Goal: Task Accomplishment & Management: Use online tool/utility

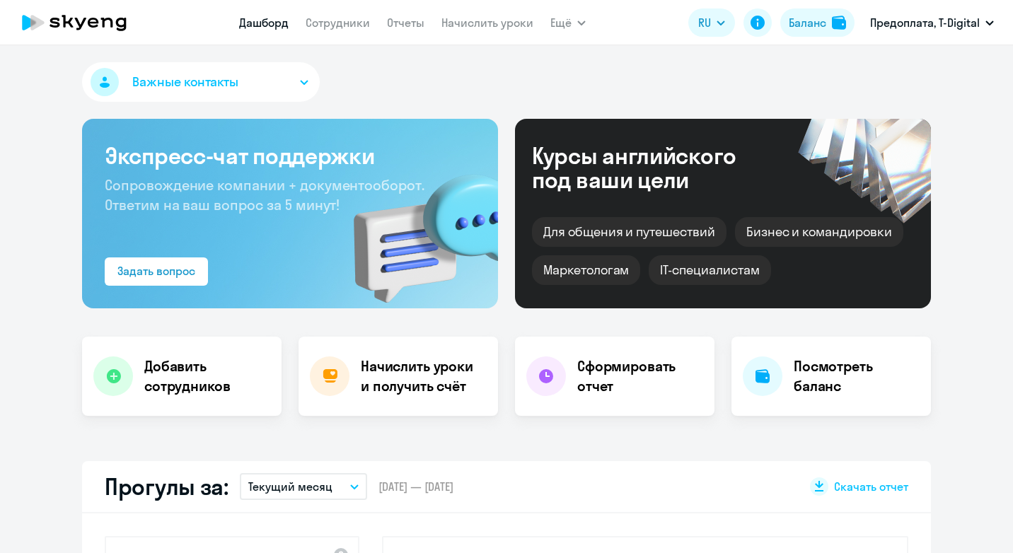
select select "30"
click at [868, 485] on span "Скачать отчет" at bounding box center [871, 487] width 74 height 16
click at [596, 75] on div "Важные контакты" at bounding box center [506, 84] width 849 height 45
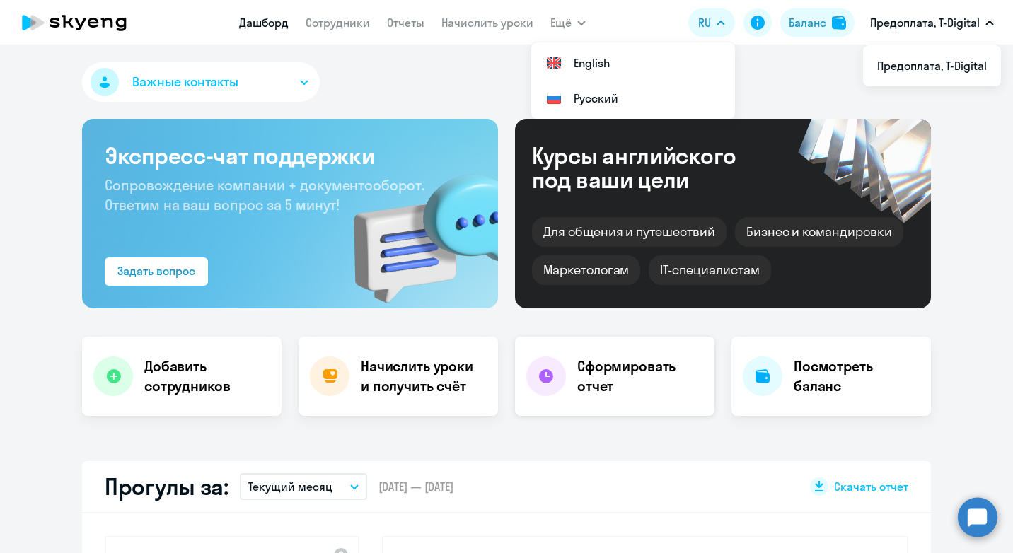
click at [597, 362] on h4 "Сформировать отчет" at bounding box center [640, 377] width 126 height 40
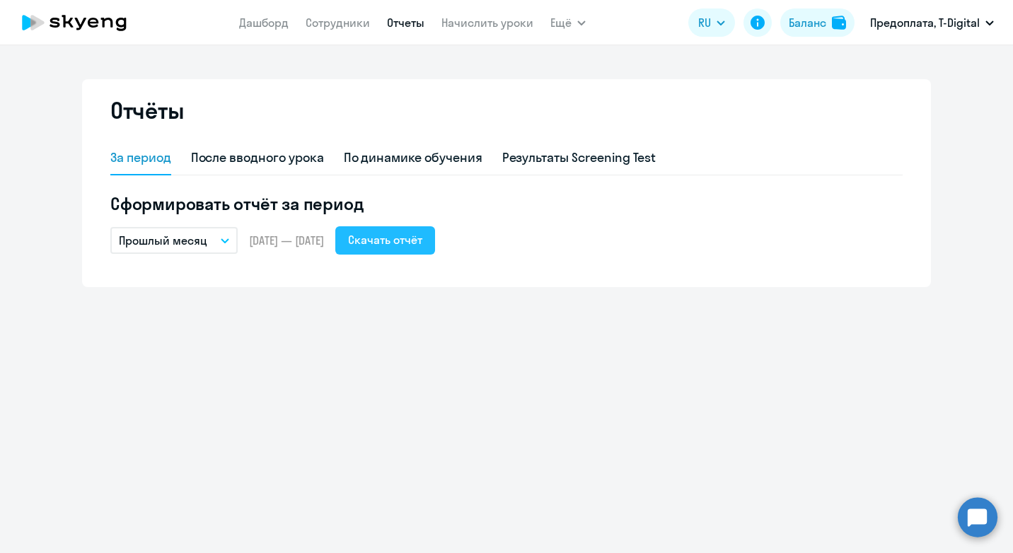
click at [422, 238] on div "Скачать отчёт" at bounding box center [385, 239] width 74 height 17
drag, startPoint x: 551, startPoint y: 326, endPoint x: 553, endPoint y: 318, distance: 7.2
click at [551, 326] on div "Отчёты За период После вводного урока По динамике обучения Результаты Screening…" at bounding box center [506, 299] width 1013 height 508
click at [402, 163] on div "По динамике обучения" at bounding box center [413, 158] width 139 height 18
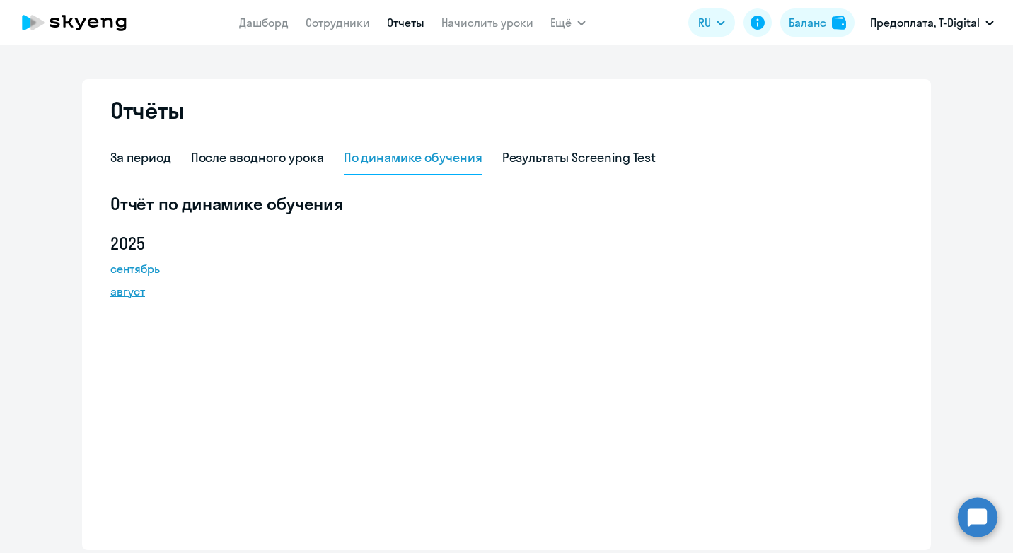
click at [117, 286] on link "август" at bounding box center [173, 291] width 127 height 17
drag, startPoint x: 414, startPoint y: 324, endPoint x: 424, endPoint y: 301, distance: 24.7
click at [414, 324] on div "Отчёт по динамике обучения [DATE] август" at bounding box center [506, 362] width 793 height 341
click at [587, 162] on div "Результаты Screening Test" at bounding box center [579, 158] width 154 height 18
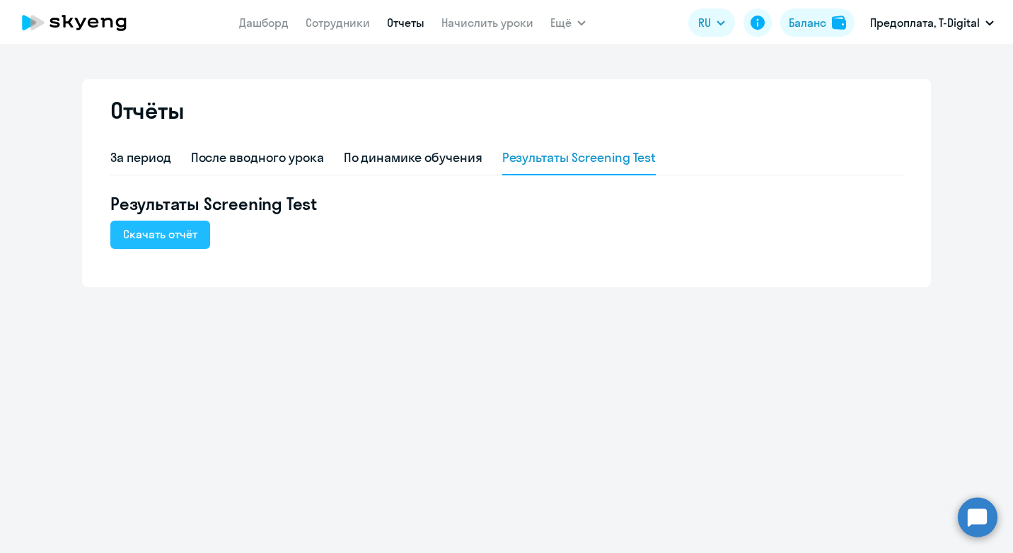
click at [182, 236] on div "Скачать отчёт" at bounding box center [160, 234] width 74 height 17
click at [495, 372] on div "Отчёты За период После вводного урока По динамике обучения Результаты Screening…" at bounding box center [506, 299] width 1013 height 508
click at [200, 155] on div "После вводного урока" at bounding box center [257, 158] width 133 height 18
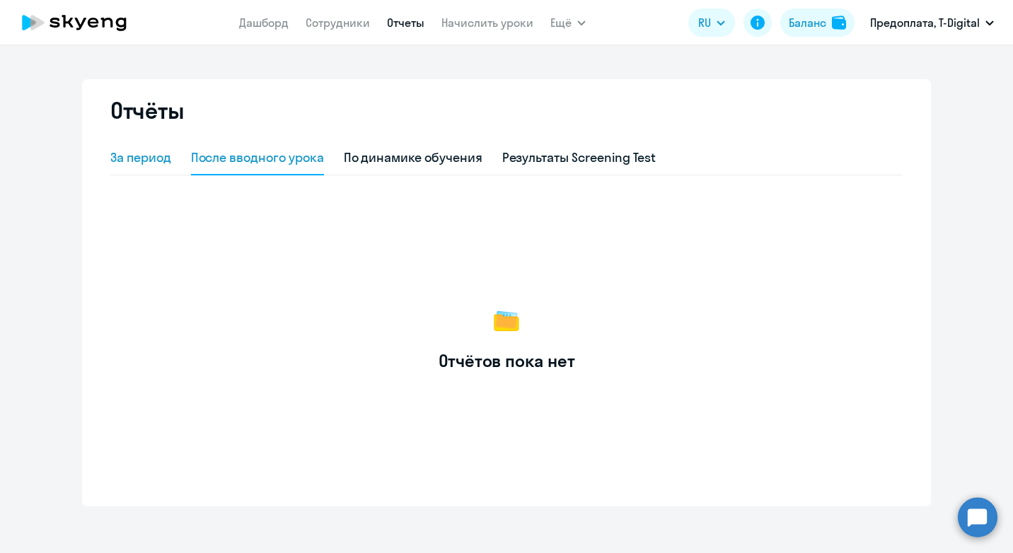
click at [135, 159] on div "За период" at bounding box center [140, 158] width 61 height 18
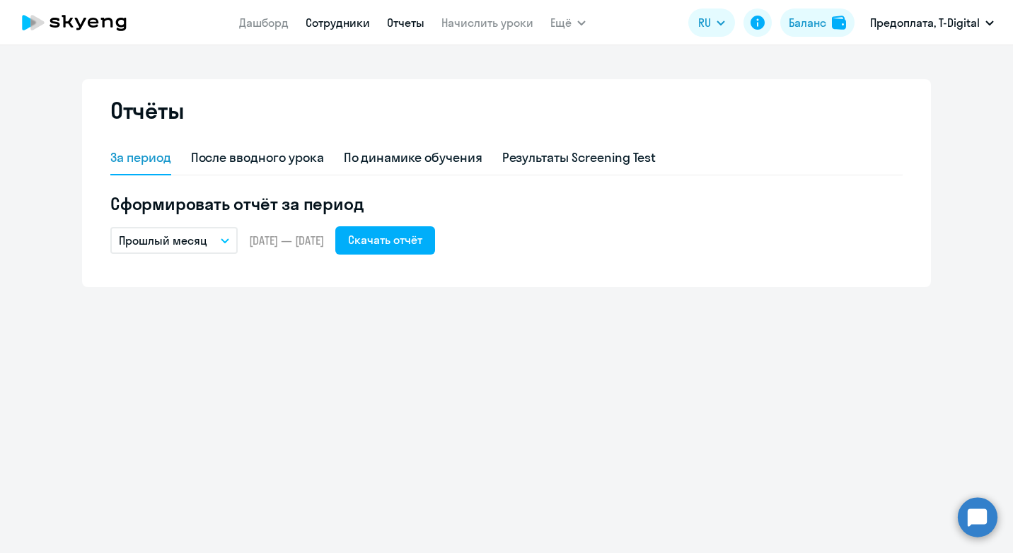
click at [344, 22] on link "Сотрудники" at bounding box center [338, 23] width 64 height 14
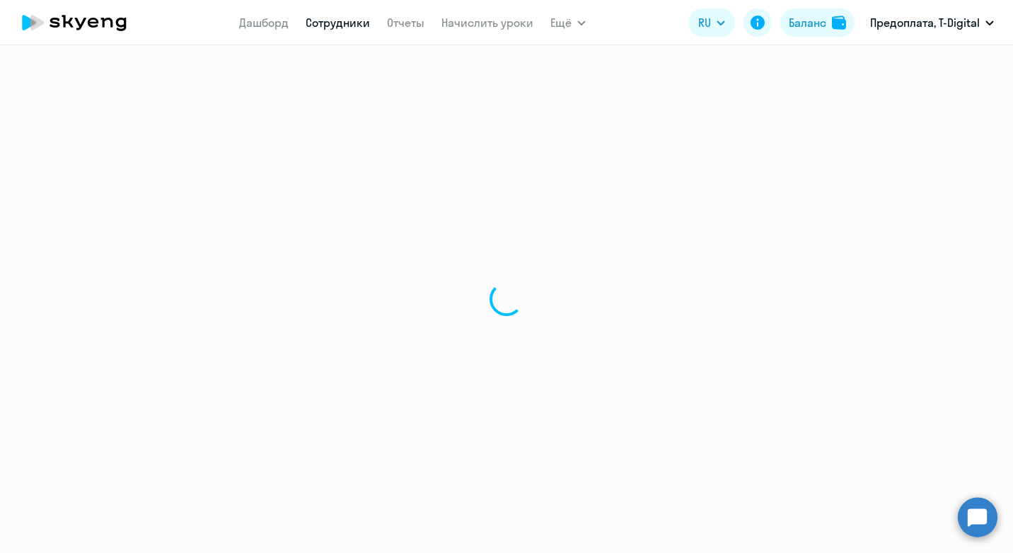
select select "30"
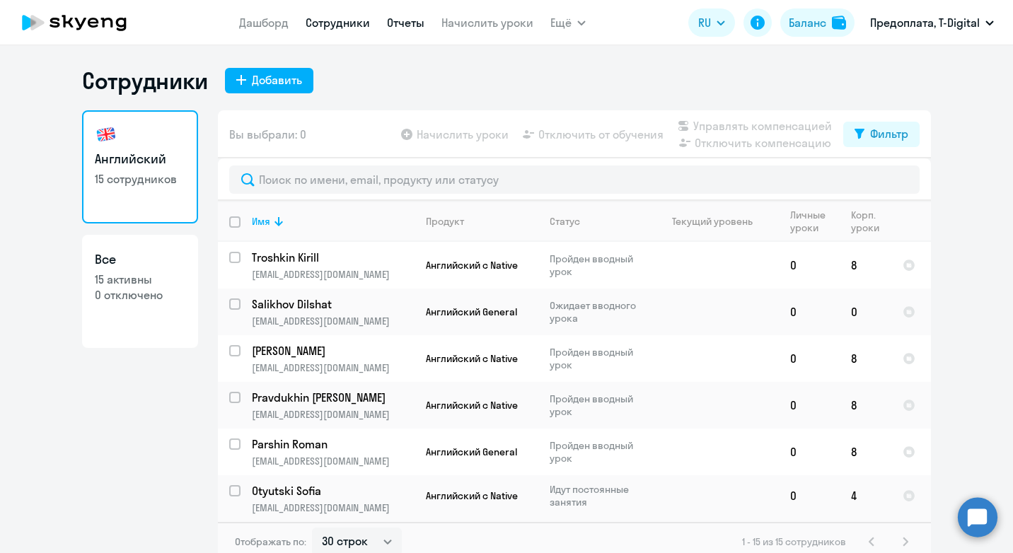
click at [404, 24] on link "Отчеты" at bounding box center [406, 23] width 38 height 14
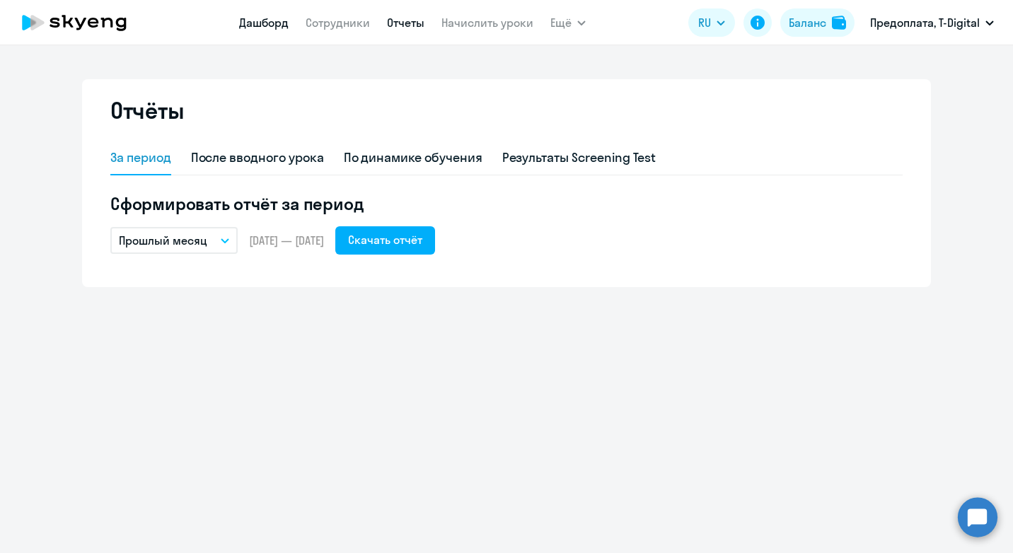
click at [256, 20] on link "Дашборд" at bounding box center [264, 23] width 50 height 14
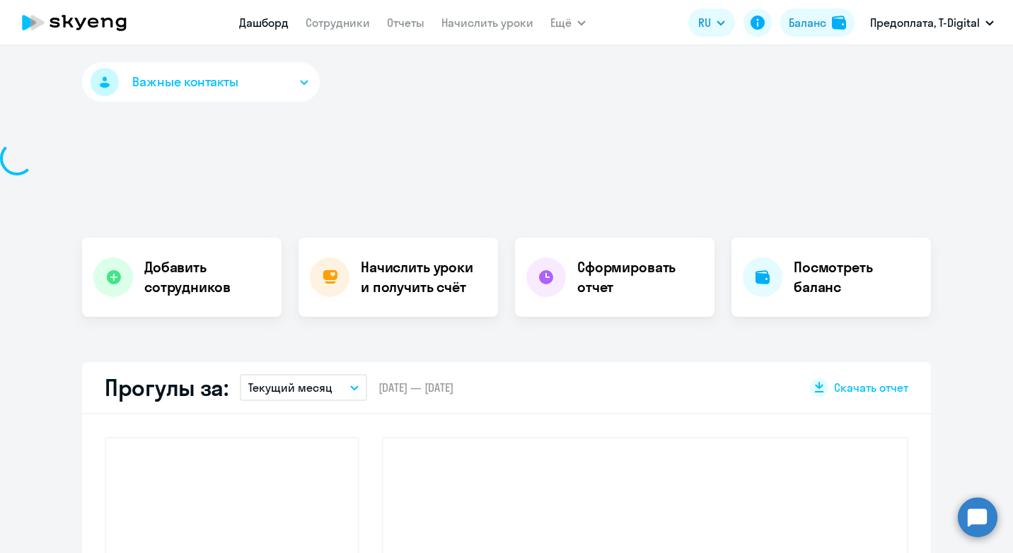
select select "30"
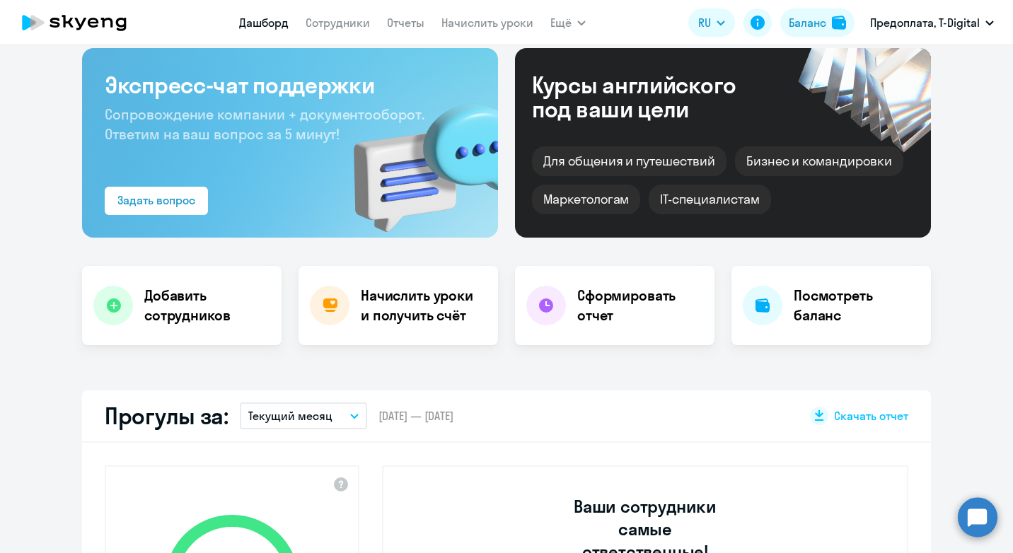
scroll to position [142, 0]
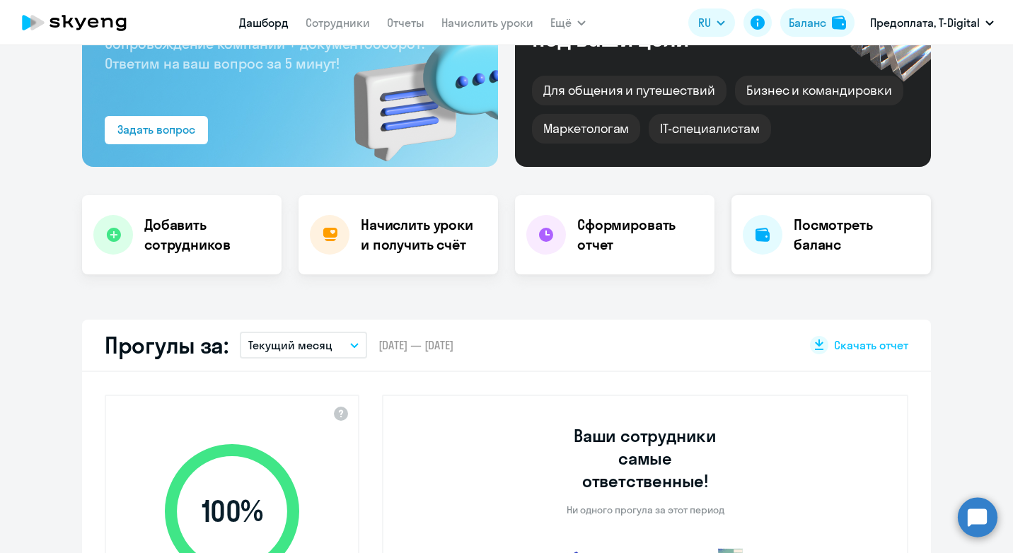
click at [798, 227] on h4 "Посмотреть баланс" at bounding box center [857, 235] width 126 height 40
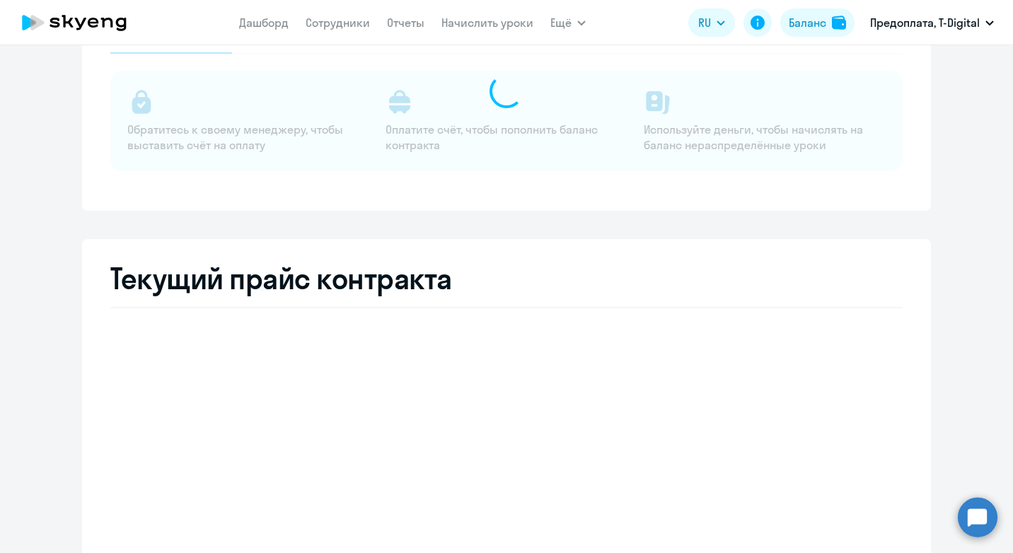
select select "english_adult_not_native_speaker"
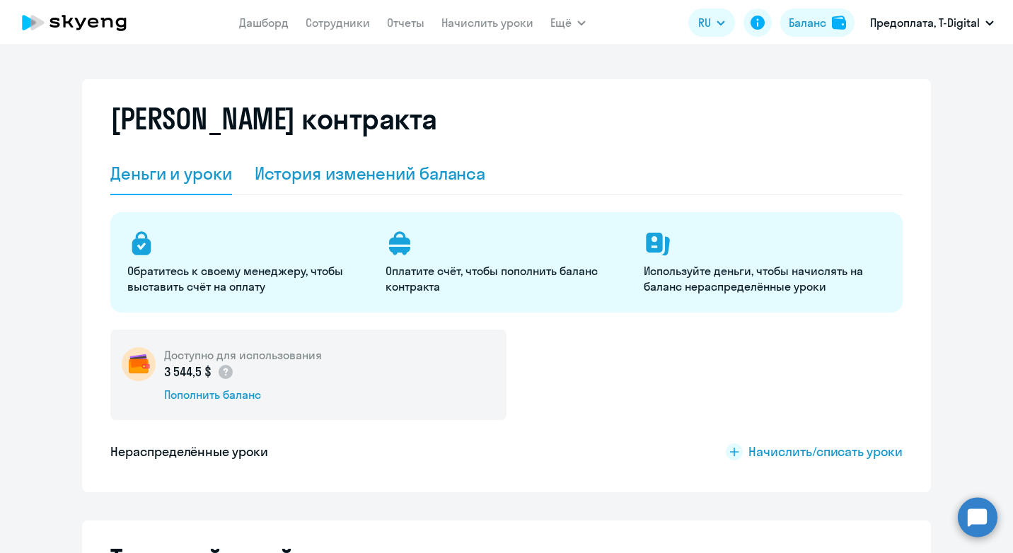
drag, startPoint x: 353, startPoint y: 178, endPoint x: 343, endPoint y: 177, distance: 10.0
click at [344, 178] on div "История изменений баланса" at bounding box center [370, 173] width 231 height 23
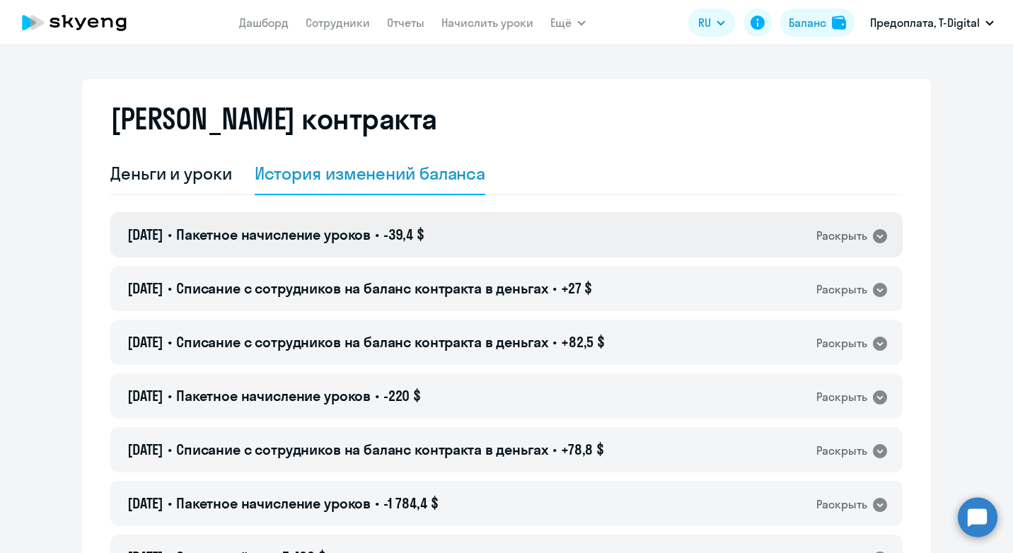
click at [877, 236] on icon at bounding box center [880, 236] width 17 height 17
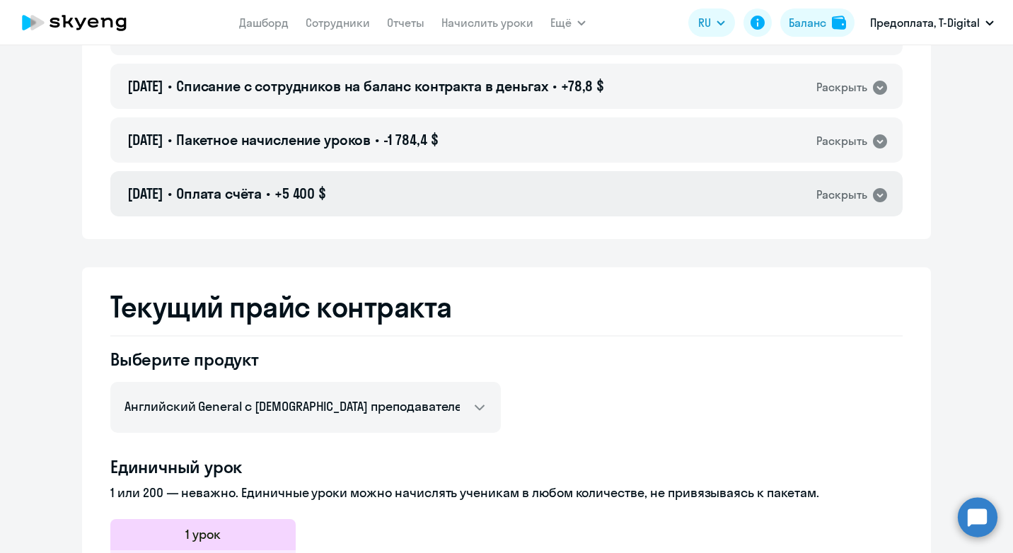
scroll to position [212, 0]
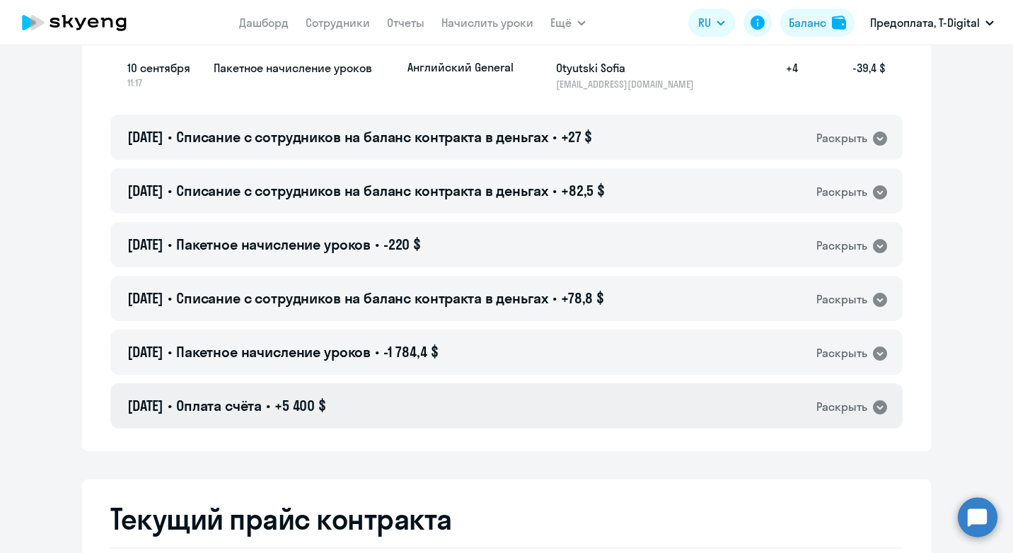
click at [872, 402] on icon at bounding box center [880, 407] width 17 height 17
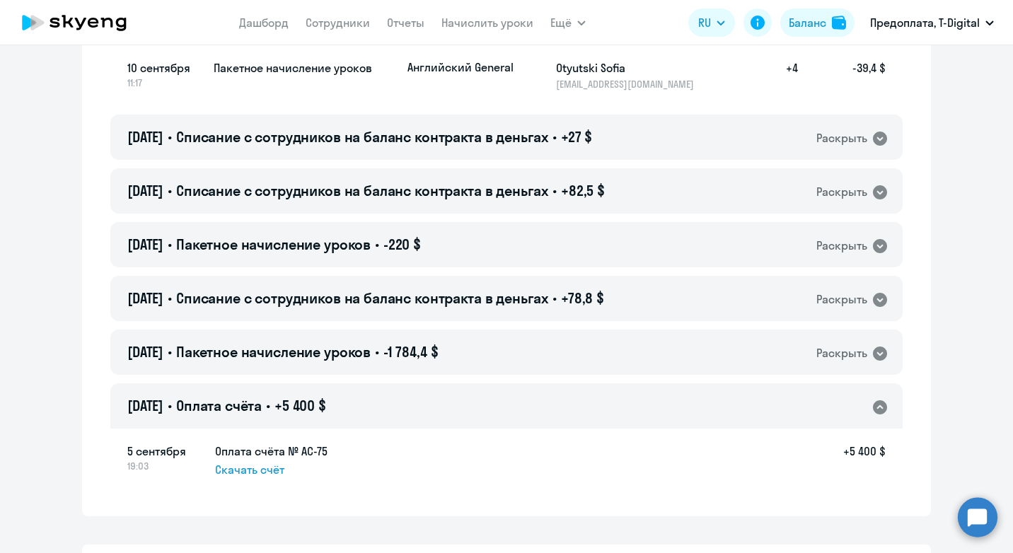
click at [253, 473] on span "Скачать счёт" at bounding box center [249, 469] width 69 height 17
click at [873, 354] on icon at bounding box center [880, 353] width 17 height 17
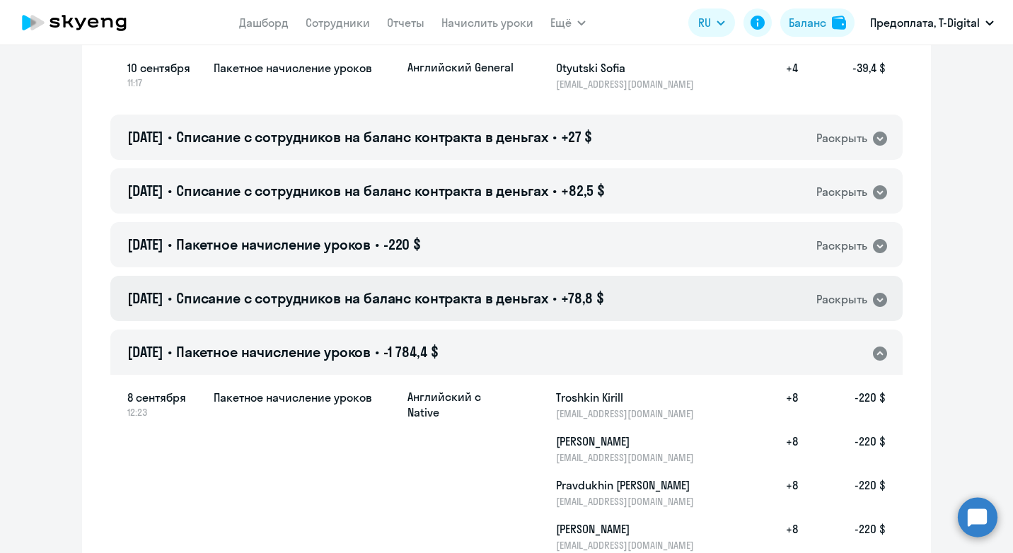
click at [861, 299] on div "Раскрыть" at bounding box center [842, 300] width 51 height 18
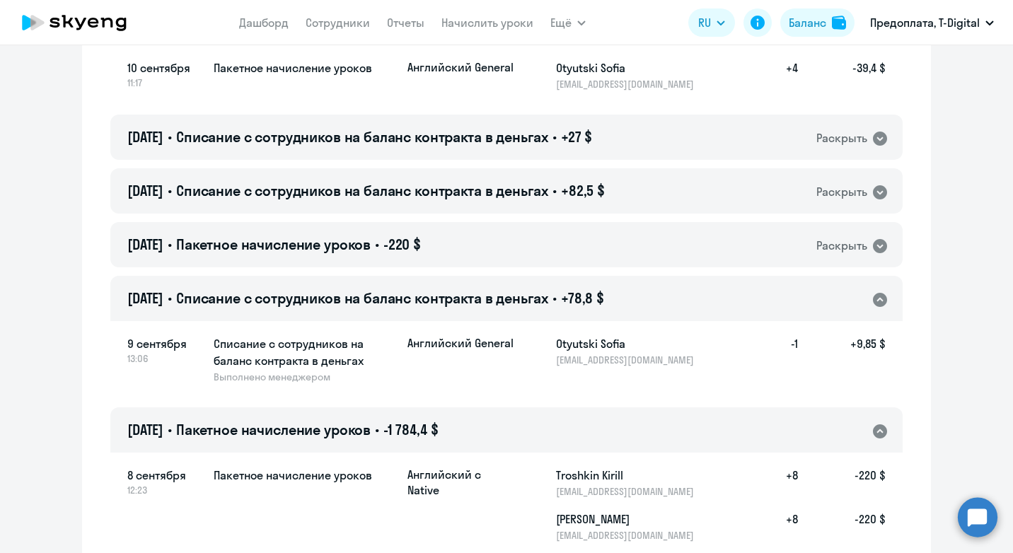
scroll to position [0, 0]
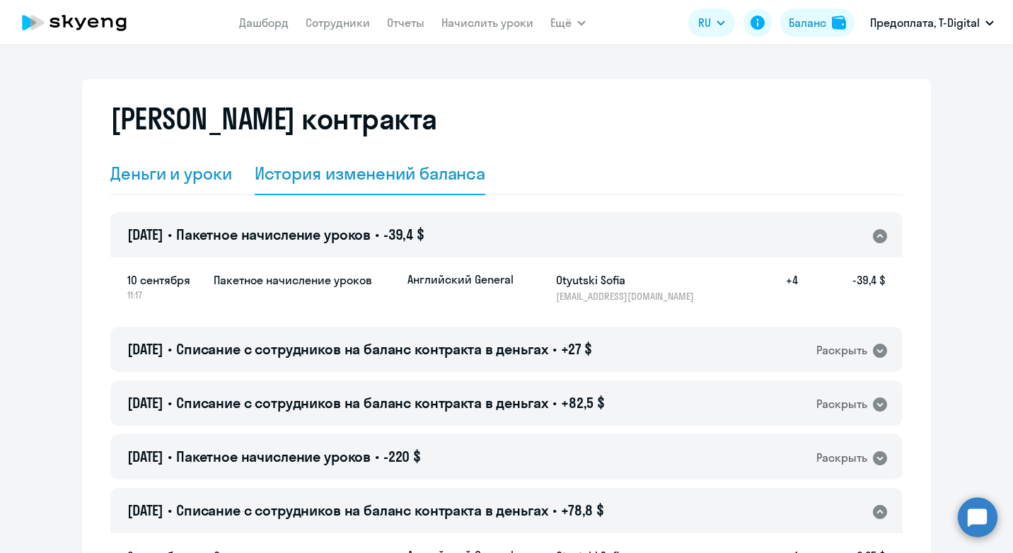
click at [161, 167] on div "Деньги и уроки" at bounding box center [171, 173] width 122 height 23
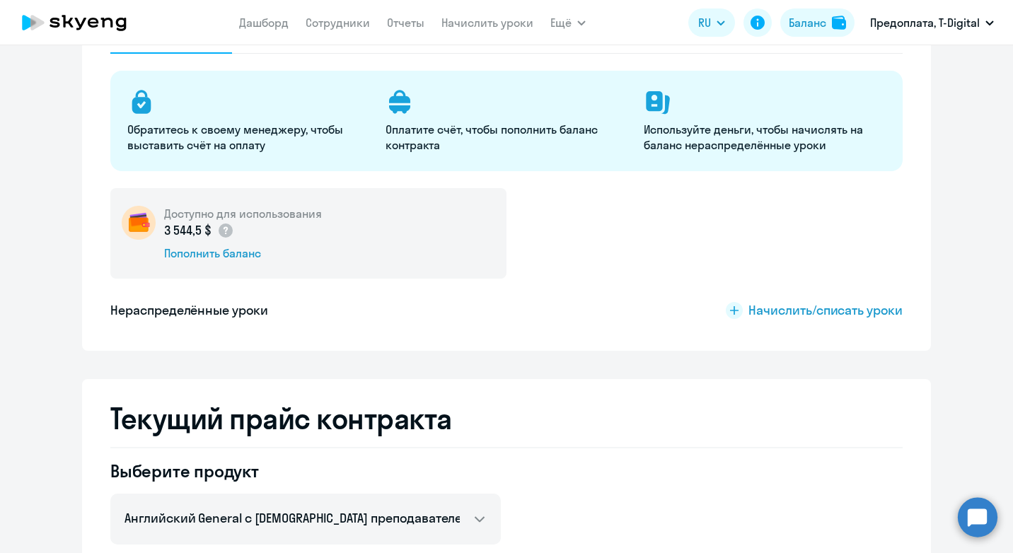
scroll to position [283, 0]
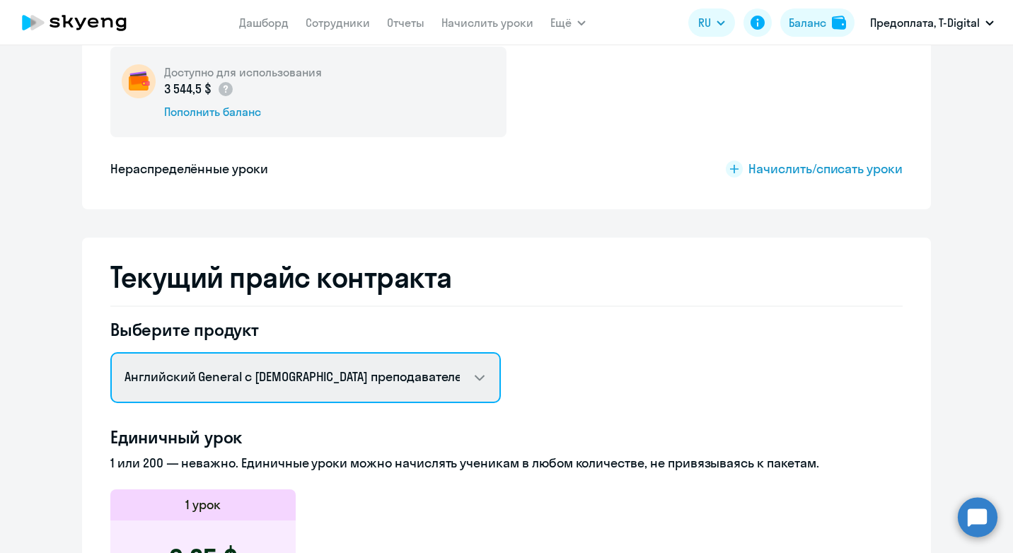
click at [477, 373] on select "Английский General с [DEMOGRAPHIC_DATA] преподавателем Английский General с [DE…" at bounding box center [305, 377] width 391 height 51
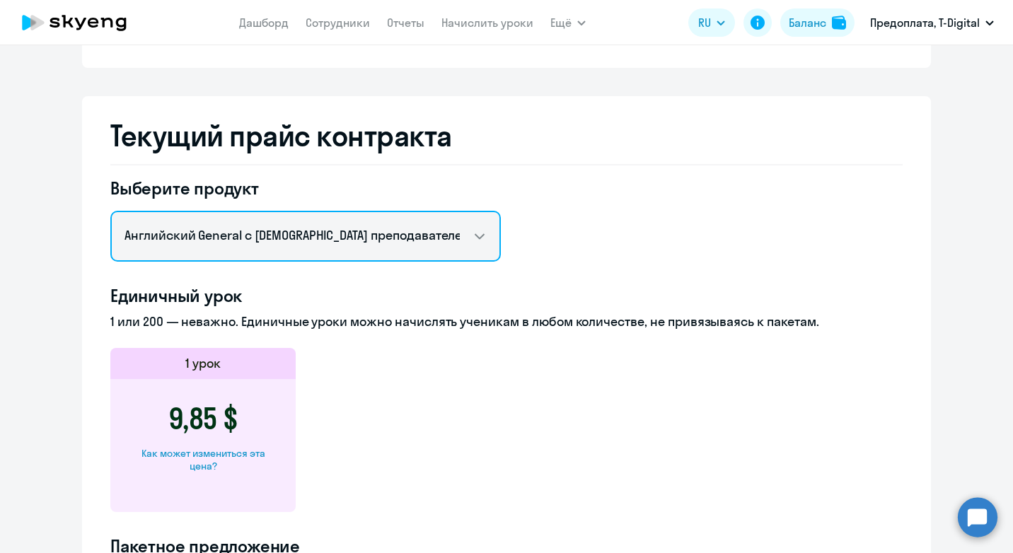
scroll to position [495, 0]
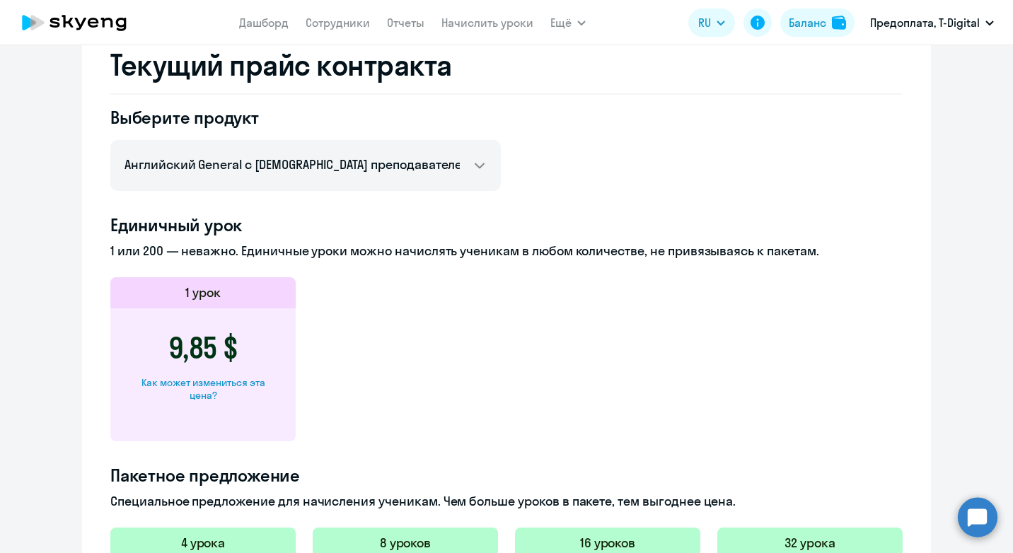
click at [708, 168] on div "Выберите продукт Английский General с русскоговорящим преподавателем Английский…" at bounding box center [506, 498] width 793 height 784
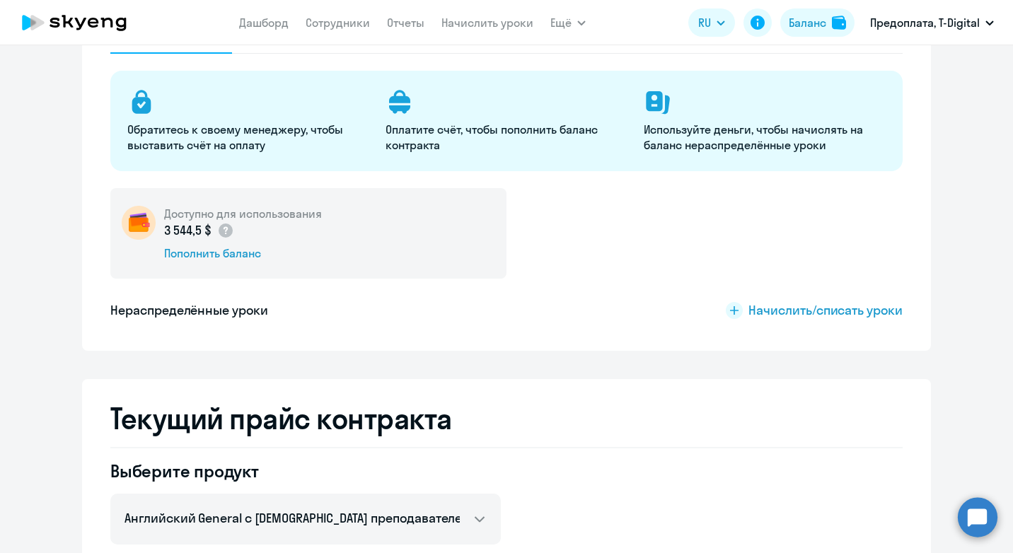
scroll to position [0, 0]
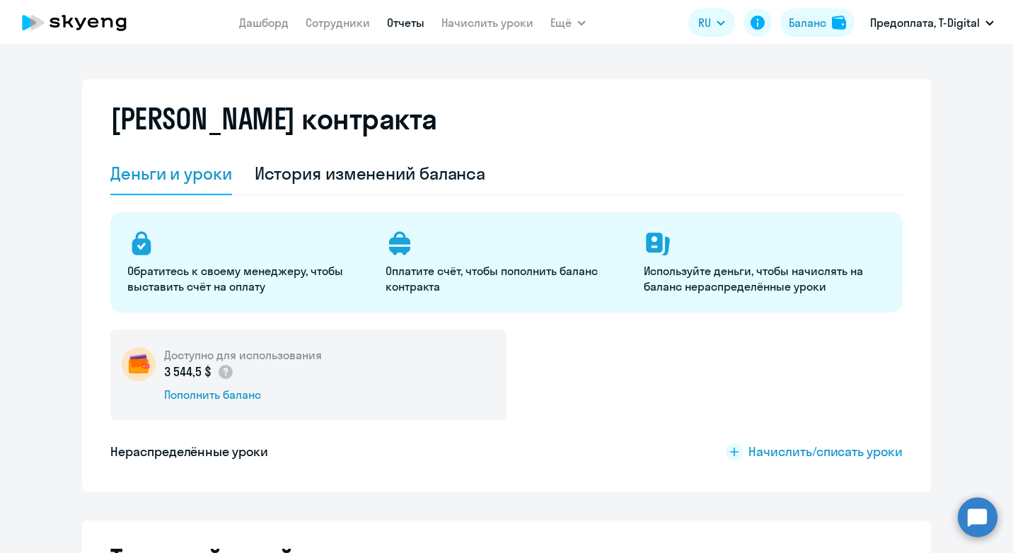
click at [393, 23] on link "Отчеты" at bounding box center [406, 23] width 38 height 14
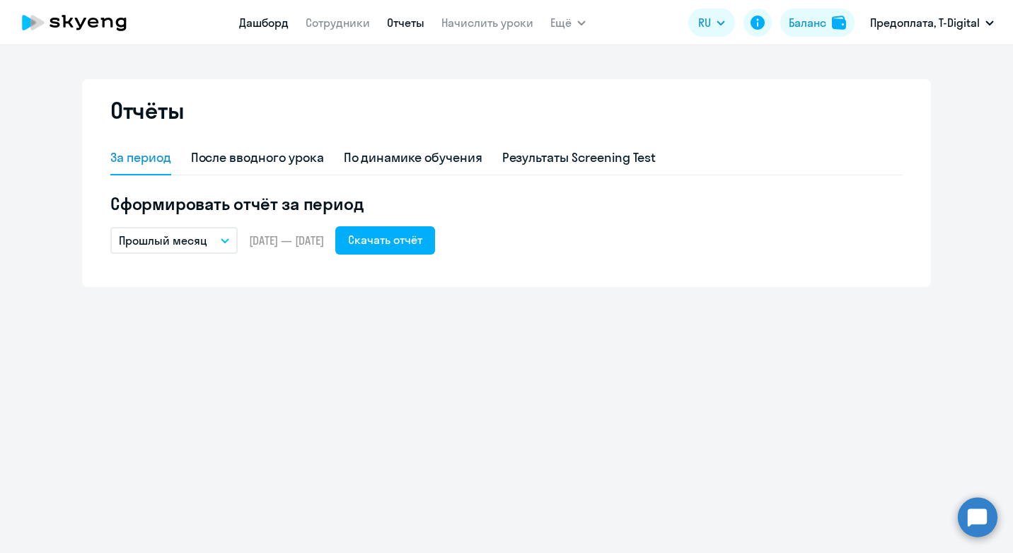
click at [258, 20] on link "Дашборд" at bounding box center [264, 23] width 50 height 14
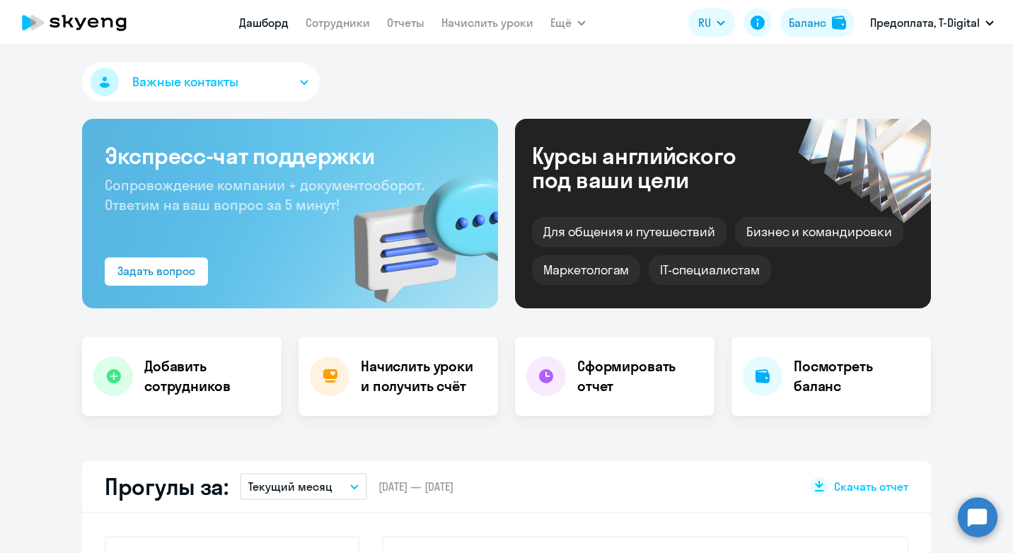
select select "30"
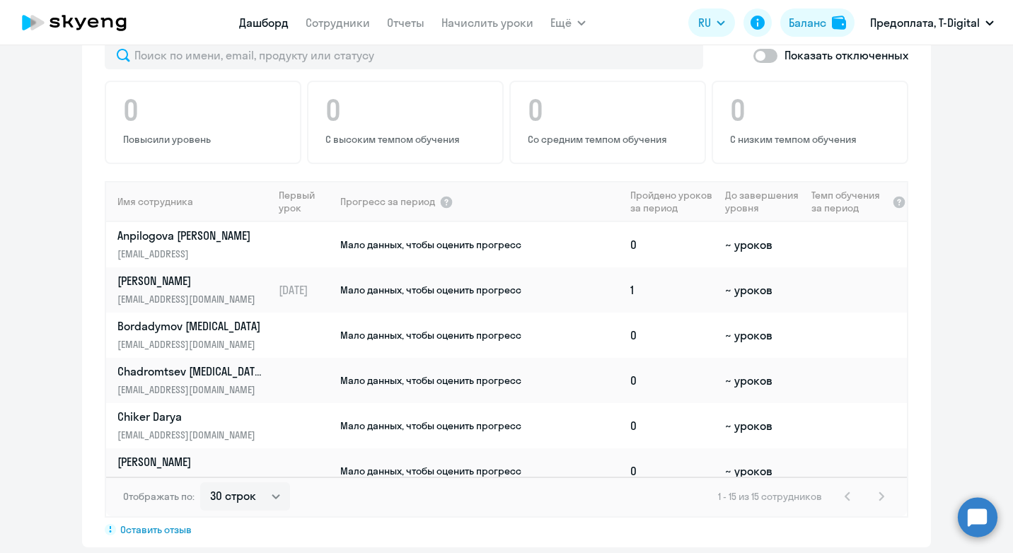
scroll to position [555, 0]
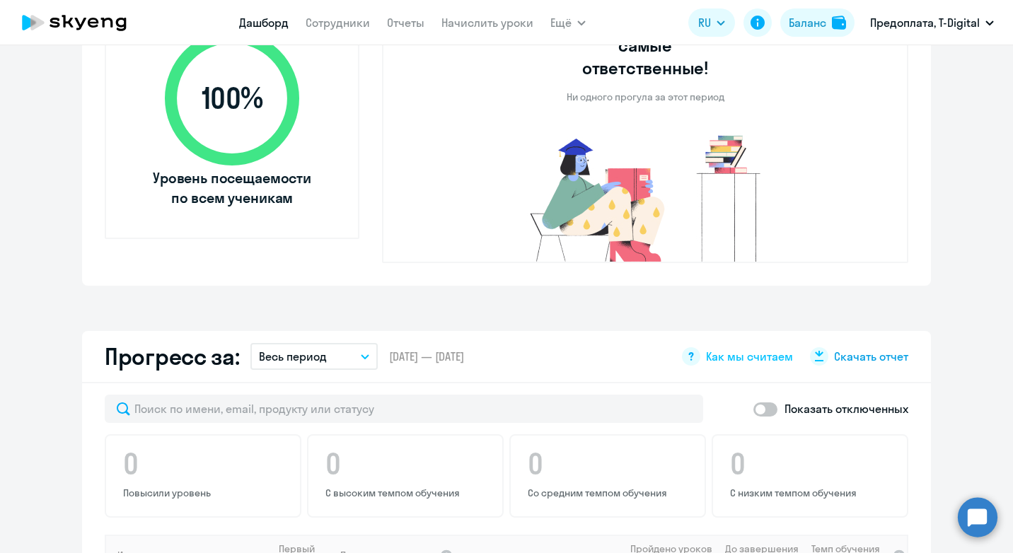
click at [881, 349] on span "Скачать отчет" at bounding box center [871, 357] width 74 height 16
click at [526, 277] on div "Важные контакты Экспресс-чат поддержки Сопровождение компании + документооборот…" at bounding box center [506, 299] width 1013 height 508
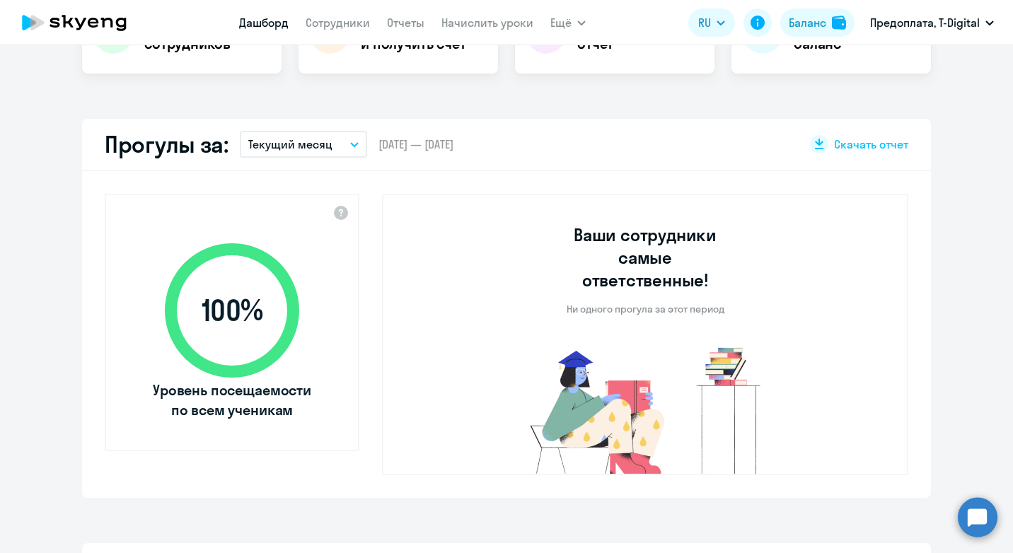
scroll to position [201, 0]
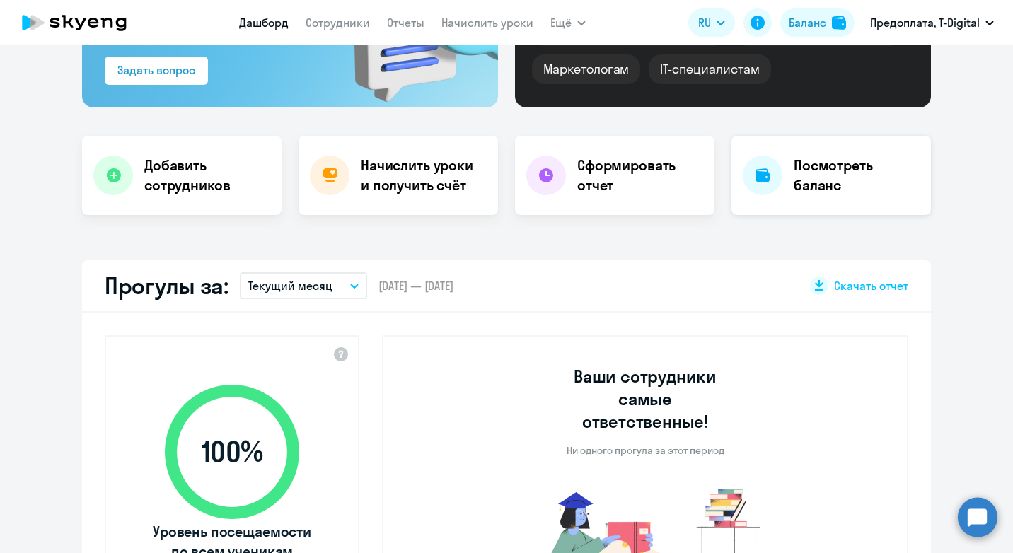
click at [794, 175] on h4 "Посмотреть баланс" at bounding box center [857, 176] width 126 height 40
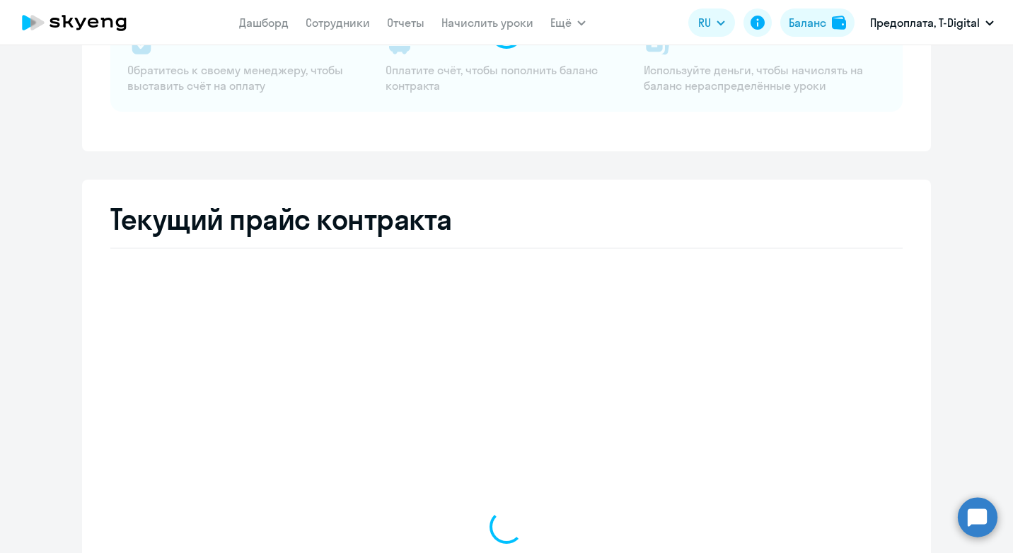
select select "english_adult_not_native_speaker"
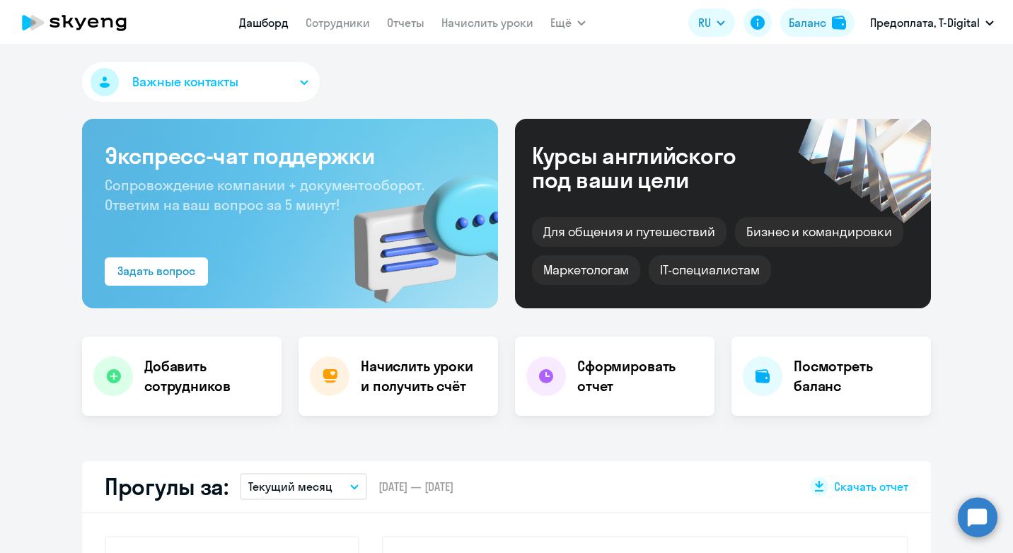
select select "30"
click at [625, 386] on h4 "Сформировать отчет" at bounding box center [640, 377] width 126 height 40
select select "30"
click at [796, 379] on h4 "Посмотреть баланс" at bounding box center [857, 377] width 126 height 40
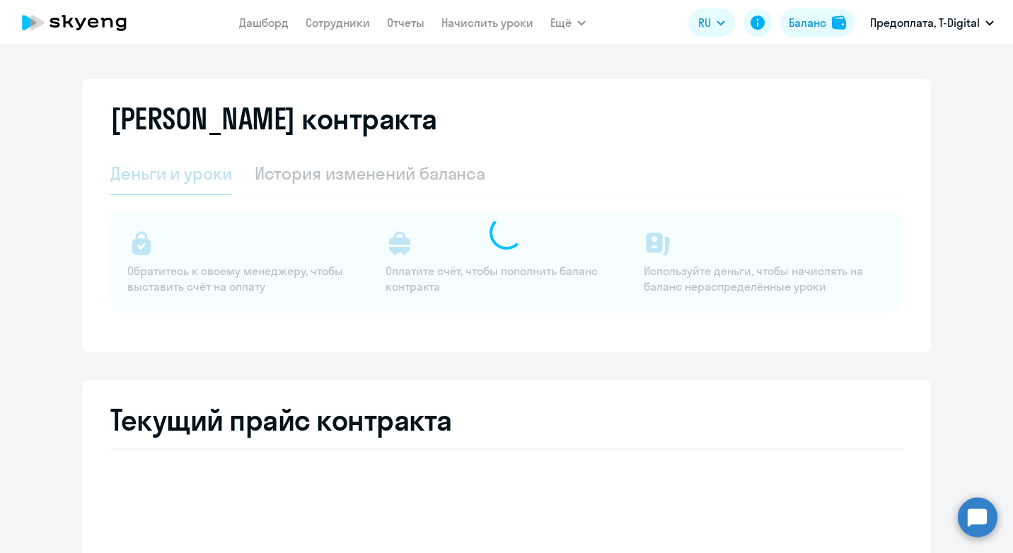
select select "english_adult_not_native_speaker"
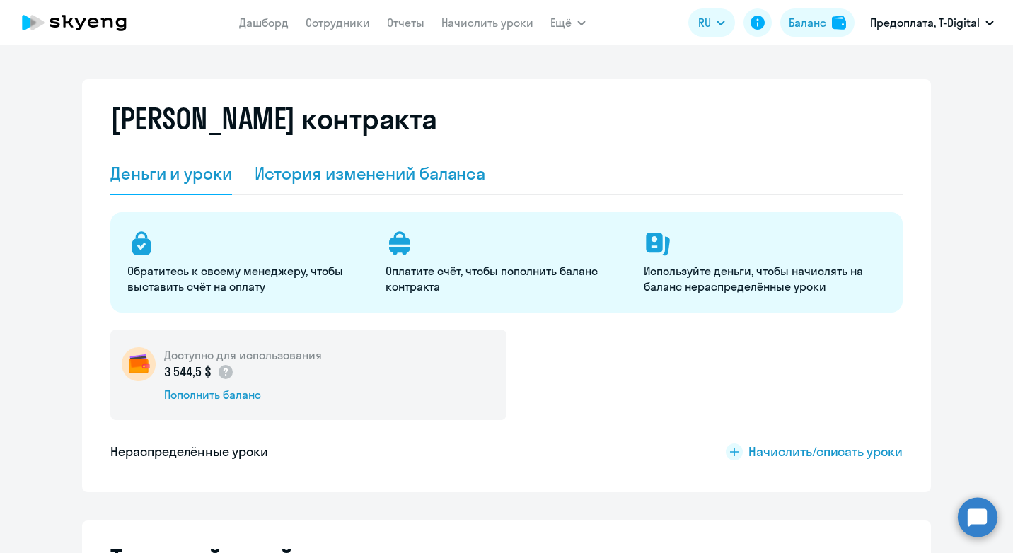
click at [378, 168] on div "История изменений баланса" at bounding box center [370, 173] width 231 height 23
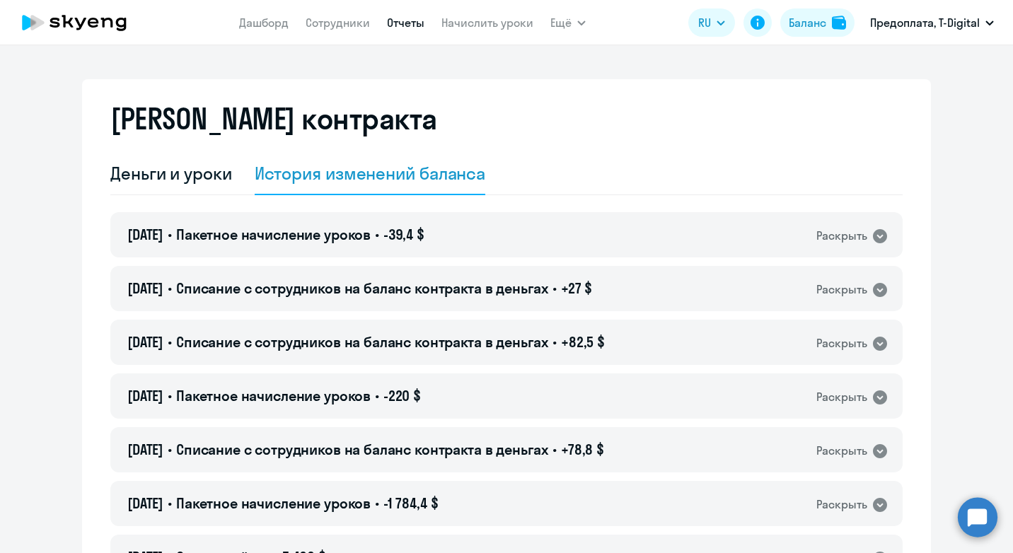
click at [420, 19] on link "Отчеты" at bounding box center [406, 23] width 38 height 14
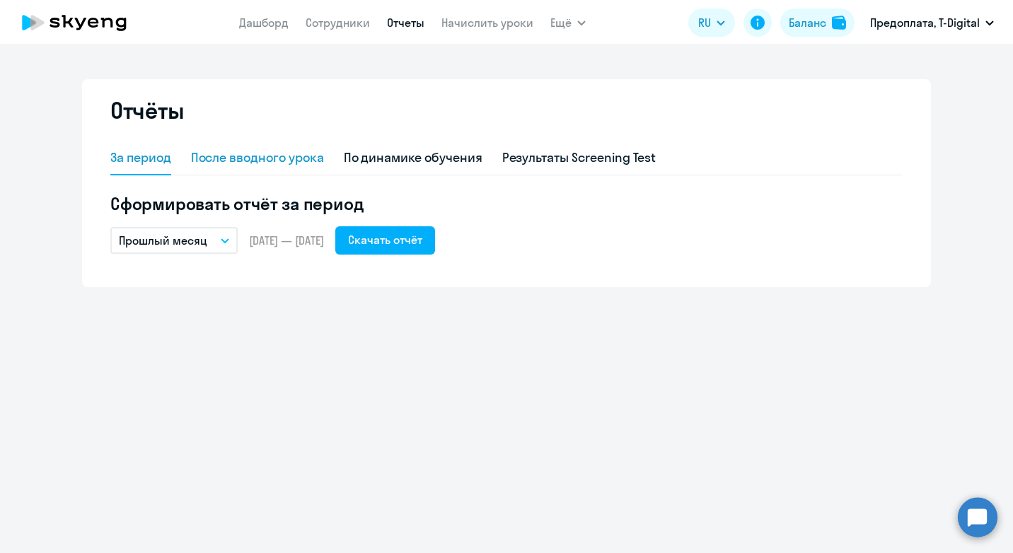
click at [284, 158] on div "После вводного урока" at bounding box center [257, 158] width 133 height 18
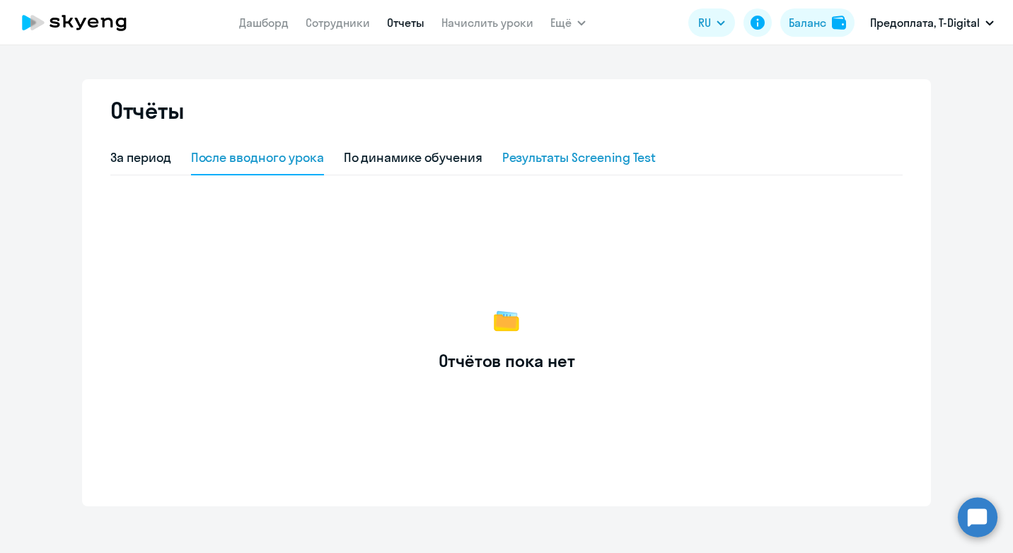
click at [558, 154] on div "Результаты Screening Test" at bounding box center [579, 158] width 154 height 18
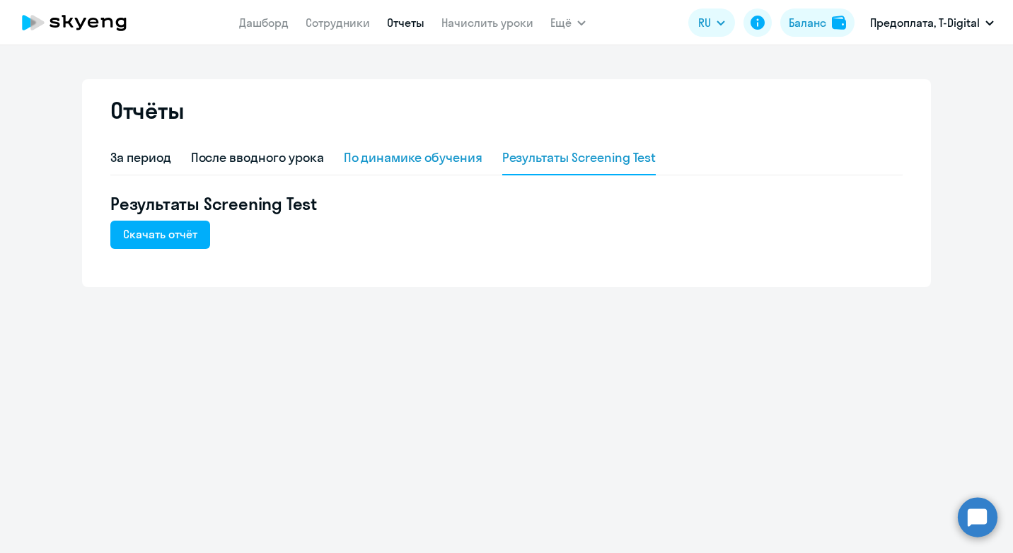
click at [360, 157] on div "По динамике обучения" at bounding box center [413, 158] width 139 height 18
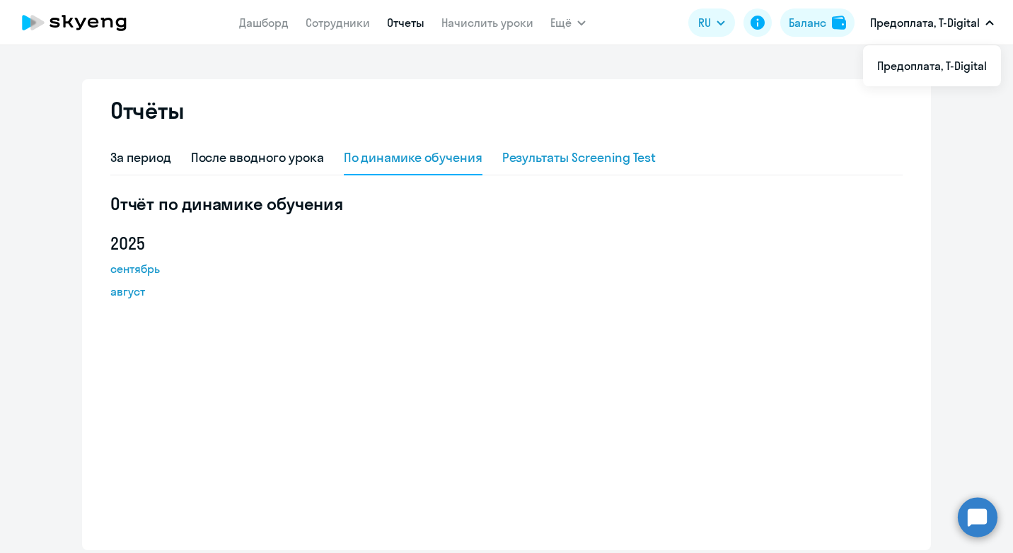
click at [602, 155] on div "Результаты Screening Test" at bounding box center [579, 158] width 154 height 18
